Goal: Task Accomplishment & Management: Use online tool/utility

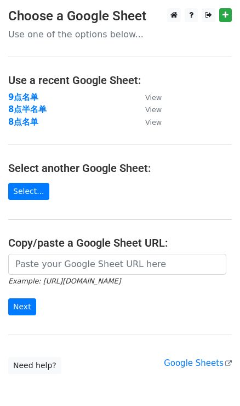
click at [31, 126] on td "8点名单" at bounding box center [71, 122] width 126 height 13
click at [29, 122] on strong "8点名单" at bounding box center [23, 122] width 30 height 10
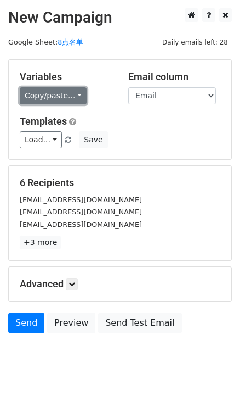
click at [69, 96] on link "Copy/paste..." at bounding box center [53, 95] width 67 height 17
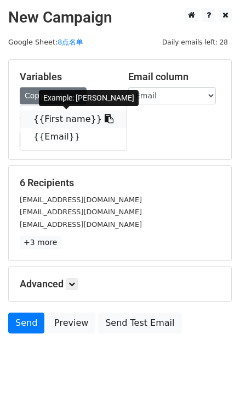
click at [100, 120] on link "{{First name}}" at bounding box center [73, 119] width 107 height 18
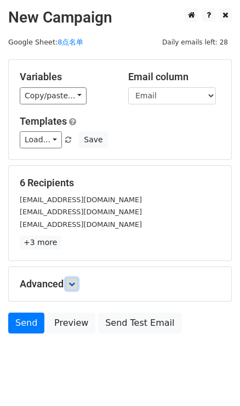
click at [74, 283] on icon at bounding box center [72, 284] width 7 height 7
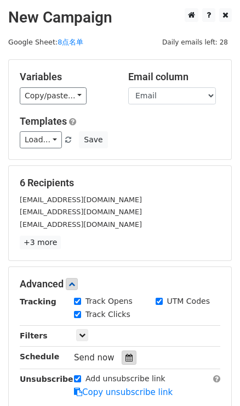
click at [131, 351] on div at bounding box center [129, 357] width 15 height 14
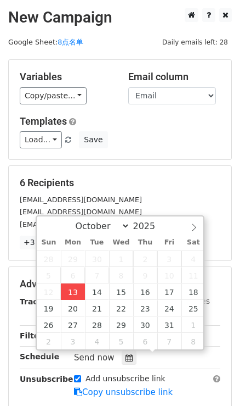
type input "2025-10-13 16:09"
type input "04"
type input "09"
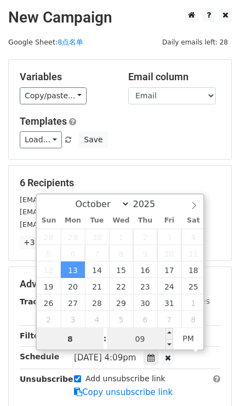
type input "8"
type input "2025-10-13 20:09"
type input "08"
click at [134, 328] on input "09" at bounding box center [140, 339] width 67 height 22
type input "0"
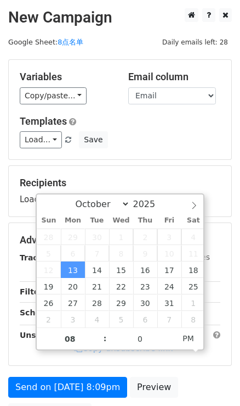
type input "2025-10-13 20:00"
click at [155, 170] on div "Recipients Loading..." at bounding box center [120, 191] width 223 height 51
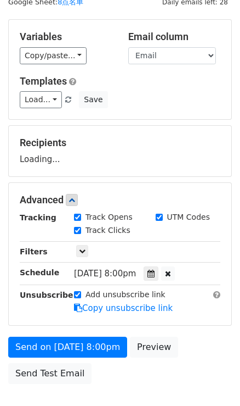
scroll to position [49, 0]
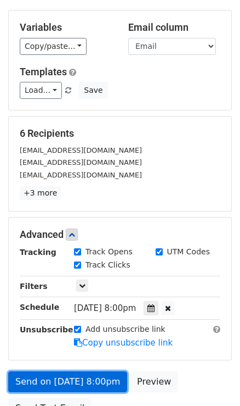
click at [82, 379] on link "Send on Oct 13 at 8:00pm" at bounding box center [67, 381] width 119 height 21
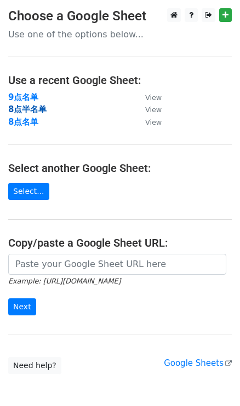
click at [29, 108] on strong "8点半名单" at bounding box center [27, 109] width 38 height 10
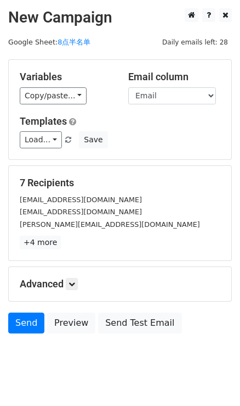
click at [85, 93] on div "Copy/paste... {{First name}} {{Email}}" at bounding box center [66, 95] width 92 height 17
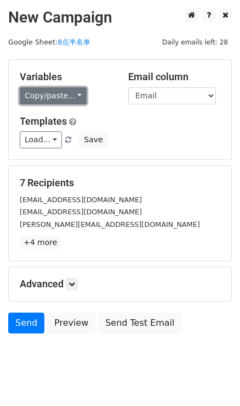
click at [76, 97] on link "Copy/paste..." at bounding box center [53, 95] width 67 height 17
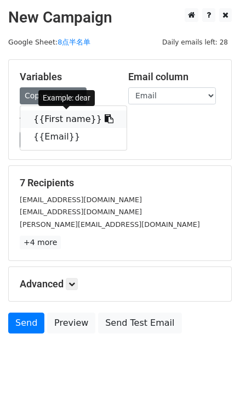
click at [104, 114] on link "{{First name}}" at bounding box center [73, 119] width 107 height 18
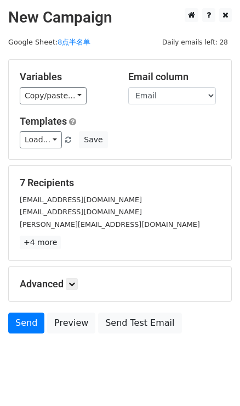
click at [66, 280] on h5 "Advanced" at bounding box center [120, 284] width 201 height 12
click at [81, 284] on h5 "Advanced" at bounding box center [120, 284] width 201 height 12
click at [71, 281] on icon at bounding box center [72, 284] width 7 height 7
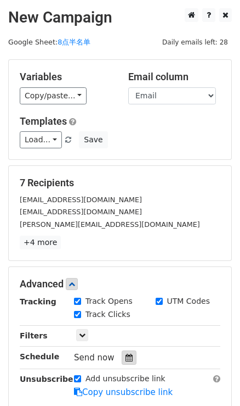
click at [130, 358] on icon at bounding box center [129, 358] width 7 height 8
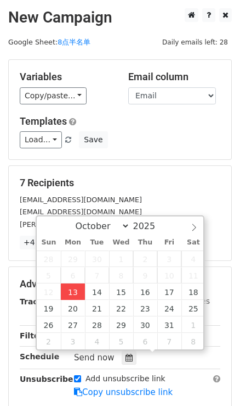
type input "2025-10-13 16:11"
type input "04"
type input "11"
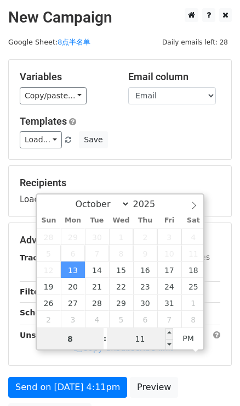
type input "8"
type input "2025-10-13 20:11"
type input "08"
click at [137, 339] on input "11" at bounding box center [140, 339] width 67 height 22
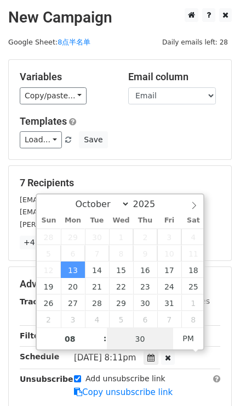
type input "30"
type input "2025-10-13 20:30"
click at [132, 197] on div "October November December 2025" at bounding box center [120, 203] width 125 height 19
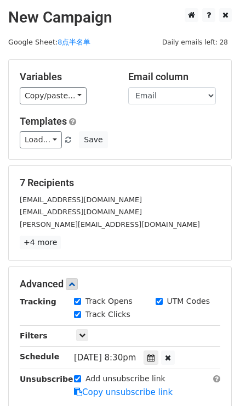
click at [150, 166] on div "7 Recipients ryanmac.lfl@gmail.com whatishopped@gmail.com kim@sweetmotherly.com…" at bounding box center [120, 213] width 223 height 94
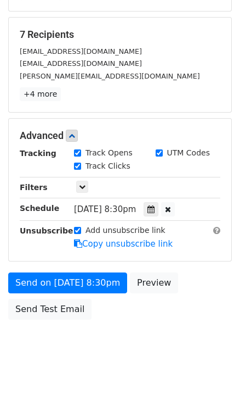
scroll to position [154, 0]
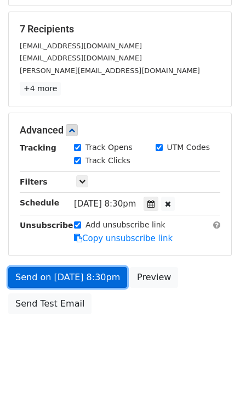
click at [101, 273] on link "Send on Oct 13 at 8:30pm" at bounding box center [67, 277] width 119 height 21
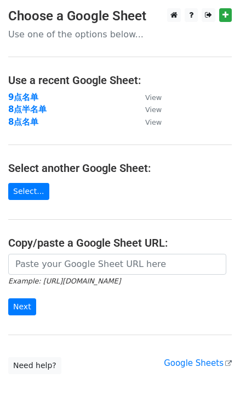
click at [20, 91] on td "9点名单" at bounding box center [71, 97] width 126 height 13
click at [21, 94] on strong "9点名单" at bounding box center [23, 97] width 30 height 10
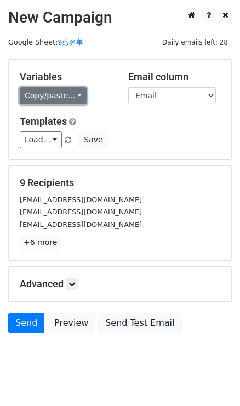
click at [64, 94] on link "Copy/paste..." at bounding box center [53, 95] width 67 height 17
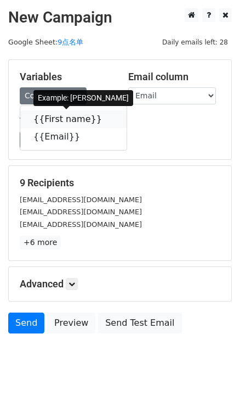
click at [105, 121] on icon at bounding box center [109, 118] width 9 height 9
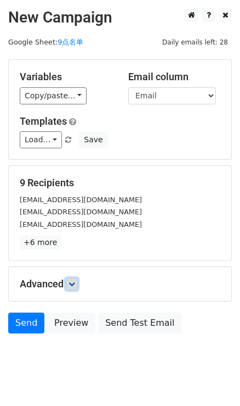
click at [72, 282] on icon at bounding box center [72, 284] width 7 height 7
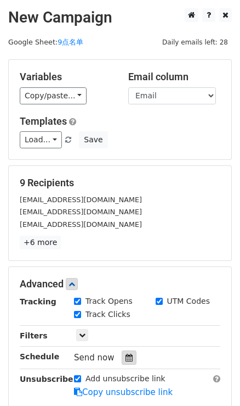
click at [126, 354] on icon at bounding box center [129, 358] width 7 height 8
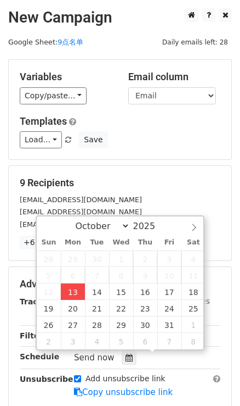
type input "[DATE] 16:12"
type input "04"
type input "12"
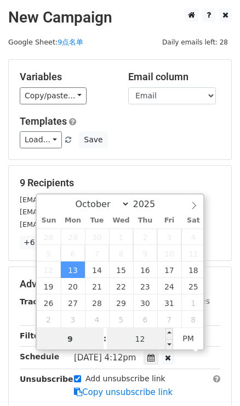
type input "9"
type input "[DATE] 21:12"
type input "09"
click at [148, 333] on input "12" at bounding box center [140, 339] width 67 height 22
type input "0"
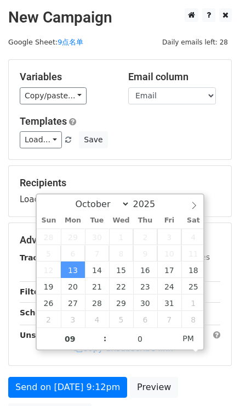
type input "[DATE] 21:00"
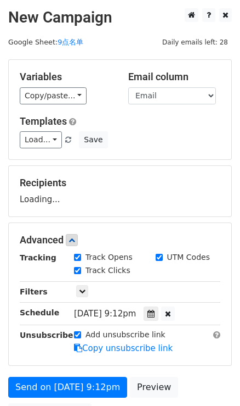
click at [179, 159] on form "Variables Copy/paste... {{First name}} {{Email}} Email column First name Email …" at bounding box center [120, 244] width 224 height 370
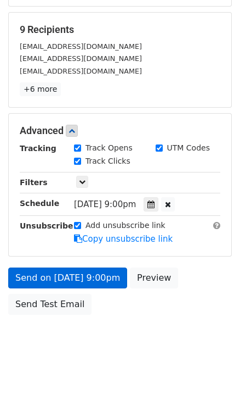
scroll to position [110, 0]
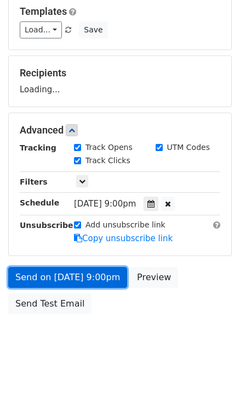
click at [113, 277] on link "Send on [DATE] 9:00pm" at bounding box center [67, 277] width 119 height 21
